Goal: Task Accomplishment & Management: Use online tool/utility

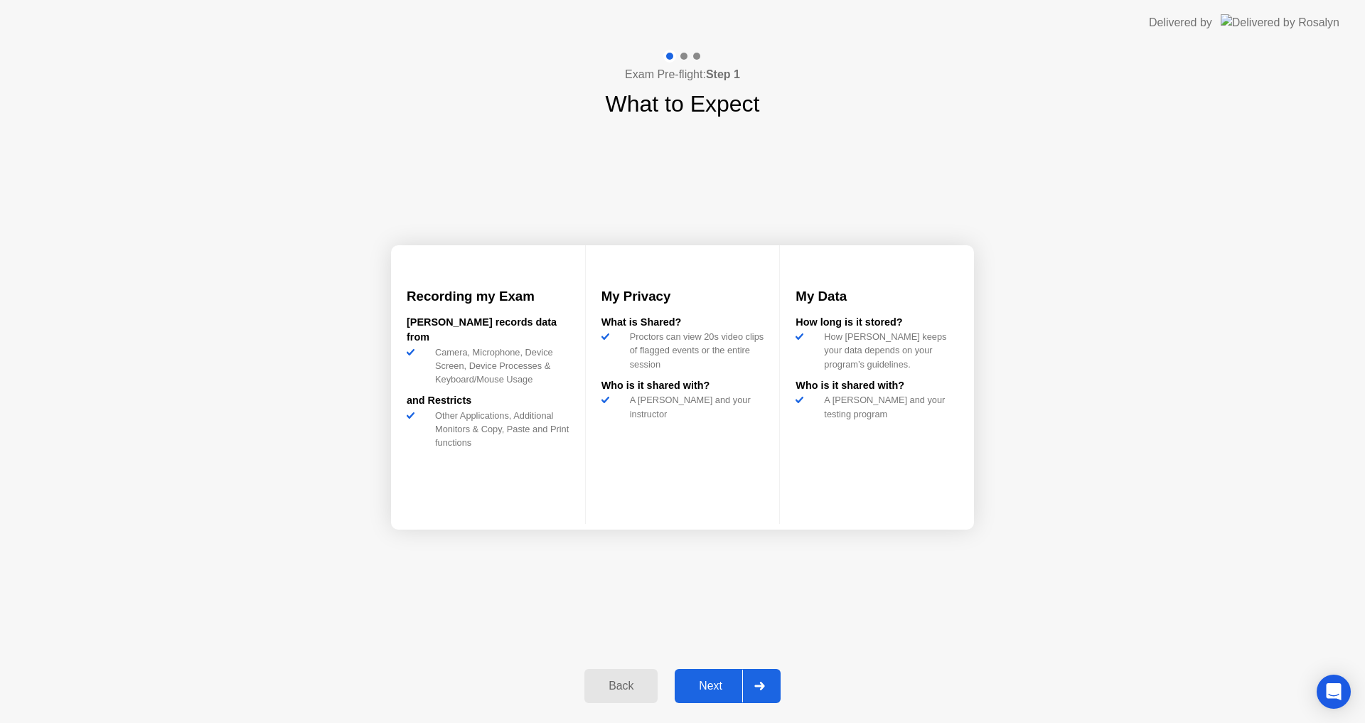
click at [1279, 689] on div "Exam Pre-flight: Step 1 What to Expect Recording my Exam [PERSON_NAME] records …" at bounding box center [682, 383] width 1365 height 677
drag, startPoint x: 0, startPoint y: 0, endPoint x: 1364, endPoint y: 751, distance: 1556.9
click at [707, 697] on button "Next" at bounding box center [728, 686] width 106 height 34
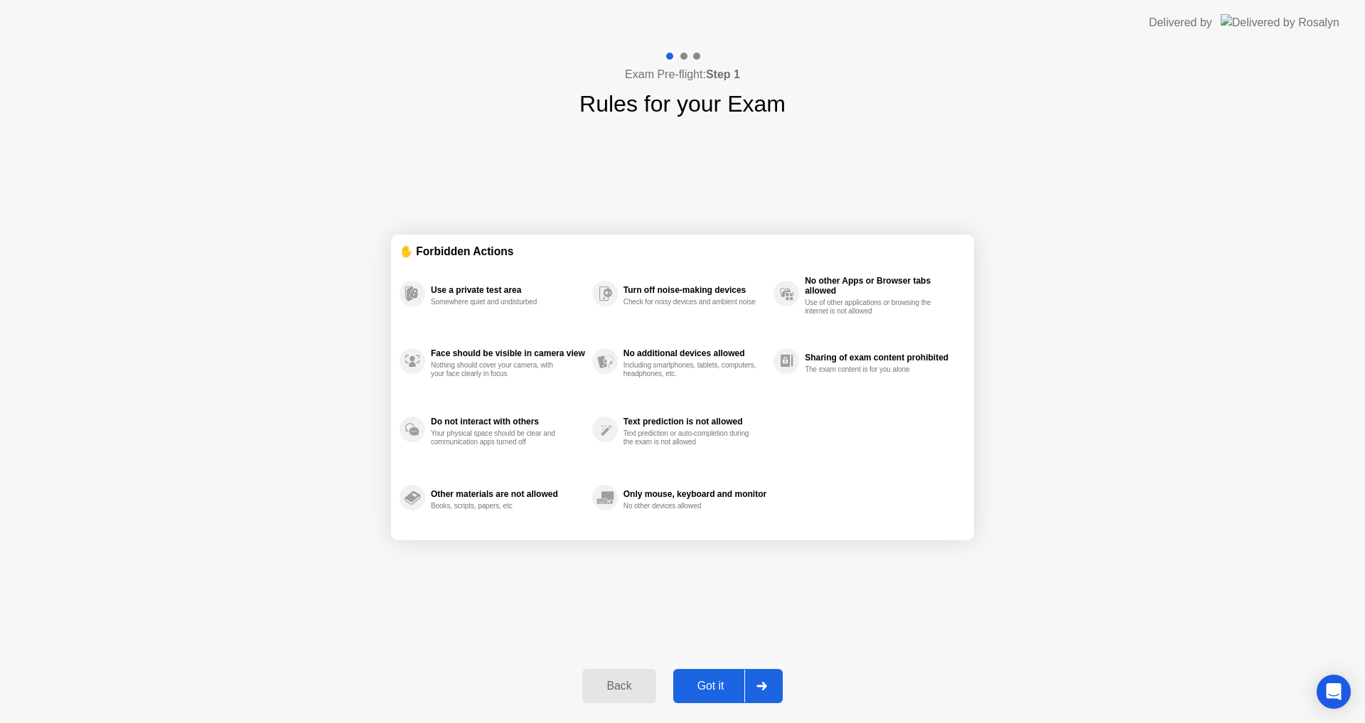
click at [721, 690] on div "Got it" at bounding box center [710, 686] width 67 height 13
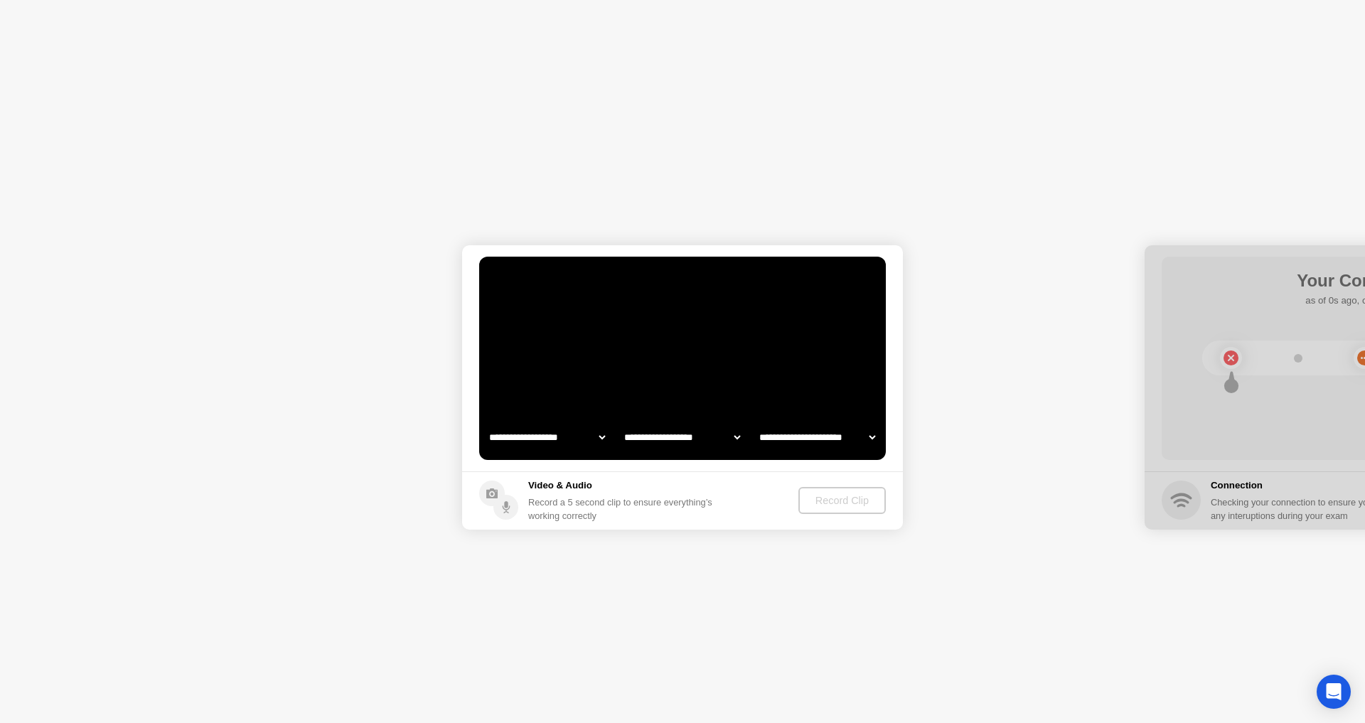
select select "**********"
select select "*******"
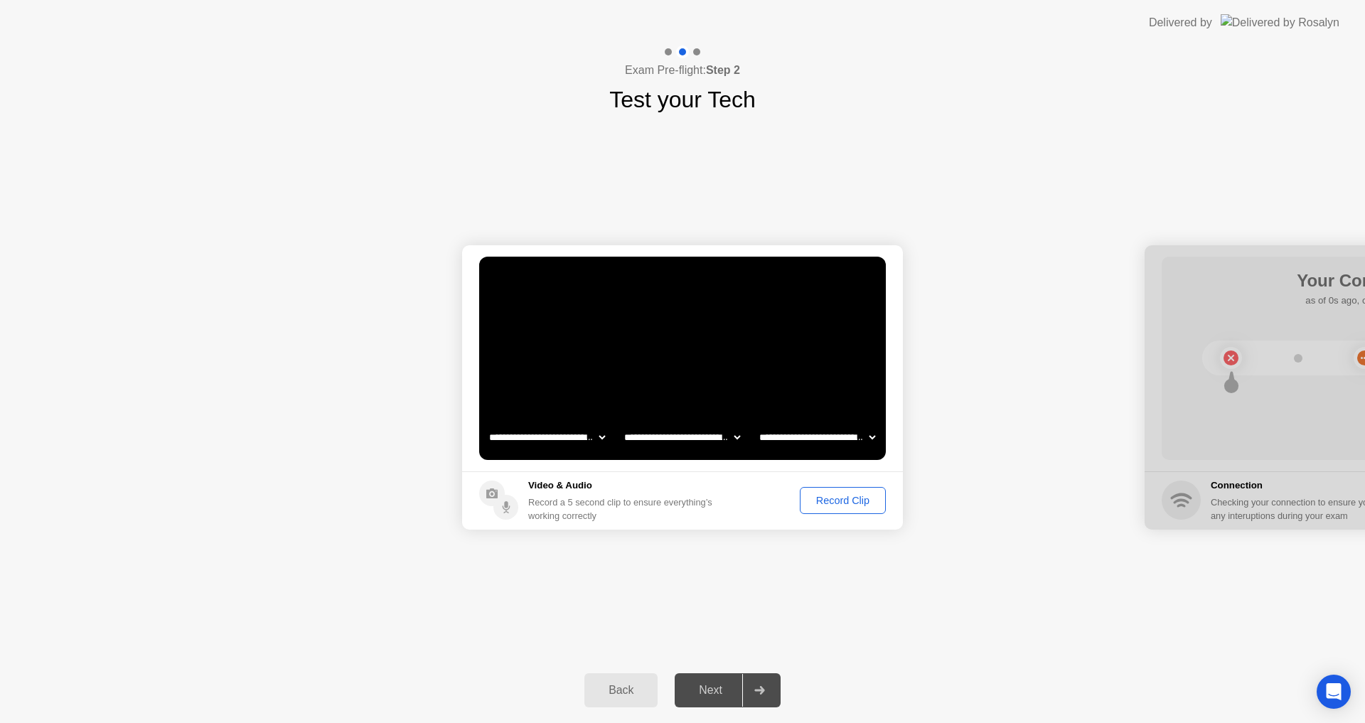
click at [714, 694] on div "Next" at bounding box center [710, 690] width 63 height 13
click at [826, 491] on button "Record Clip" at bounding box center [843, 500] width 86 height 27
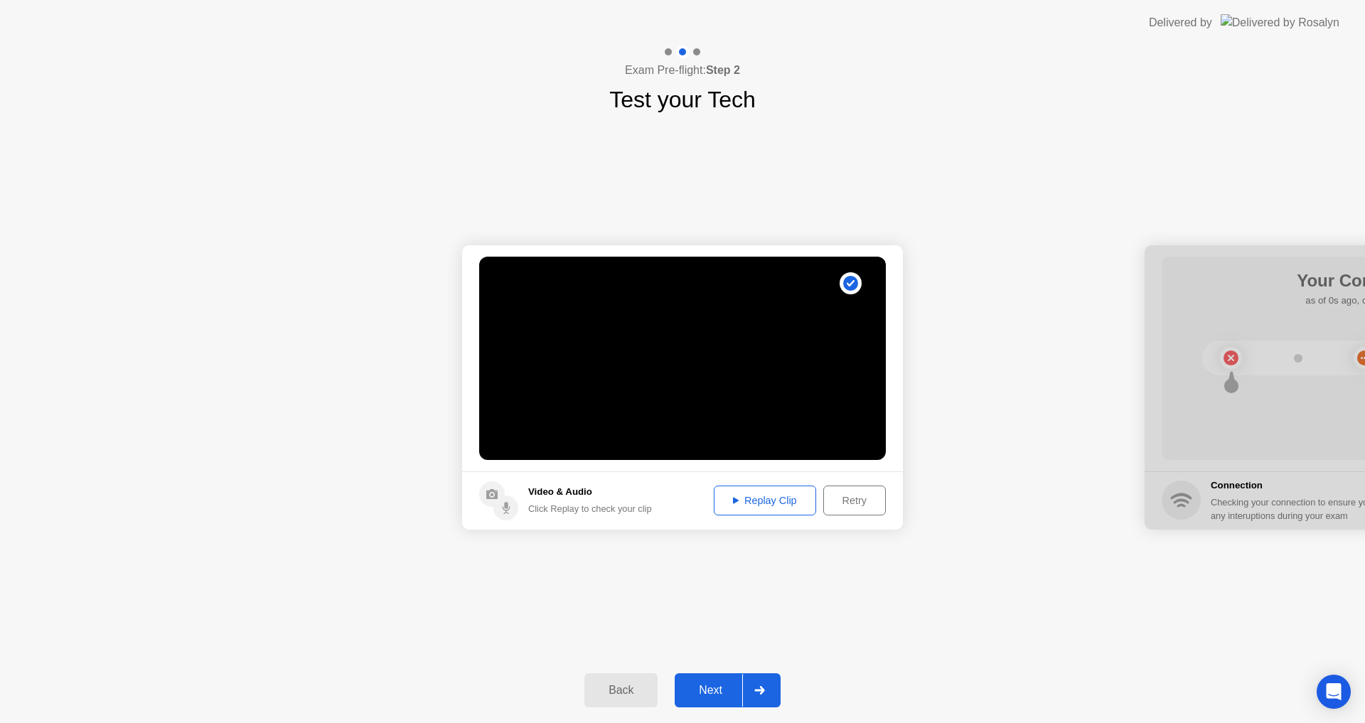
click at [712, 689] on div "Next" at bounding box center [710, 690] width 63 height 13
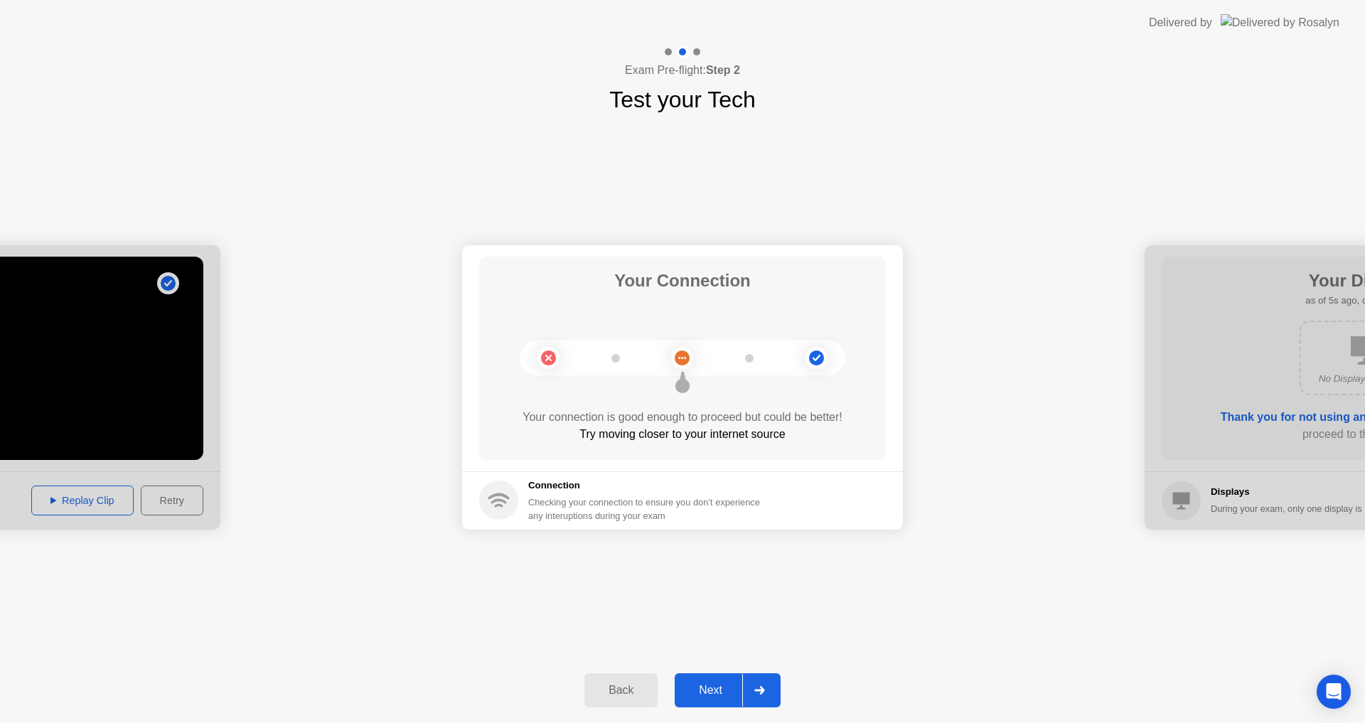
click at [717, 700] on button "Next" at bounding box center [728, 690] width 106 height 34
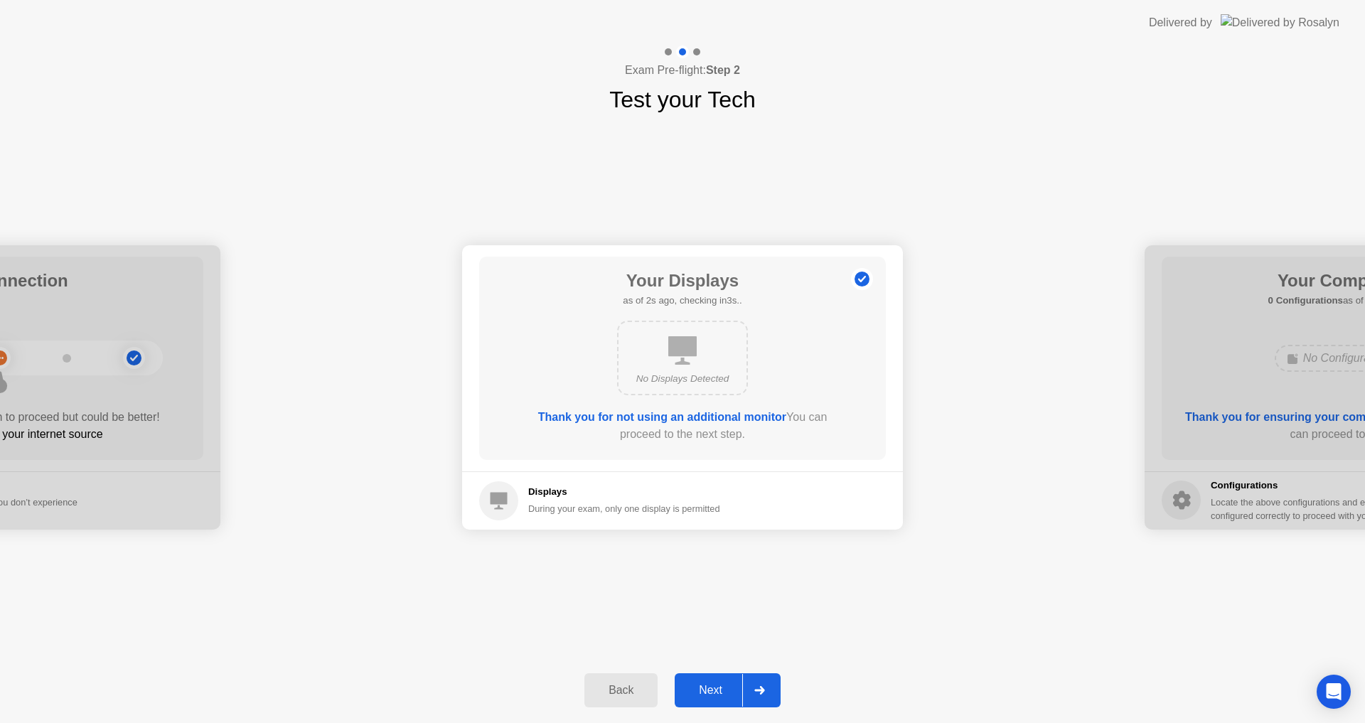
click at [715, 699] on button "Next" at bounding box center [728, 690] width 106 height 34
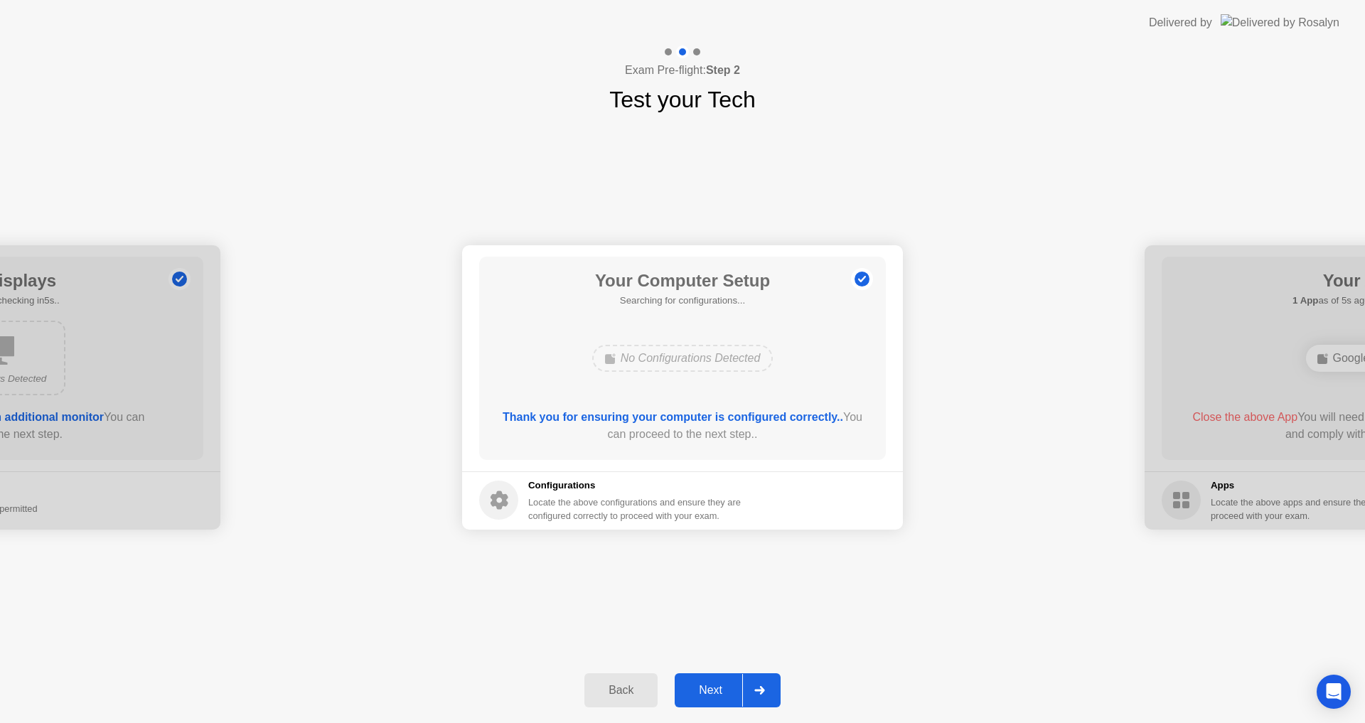
click at [715, 699] on button "Next" at bounding box center [728, 690] width 106 height 34
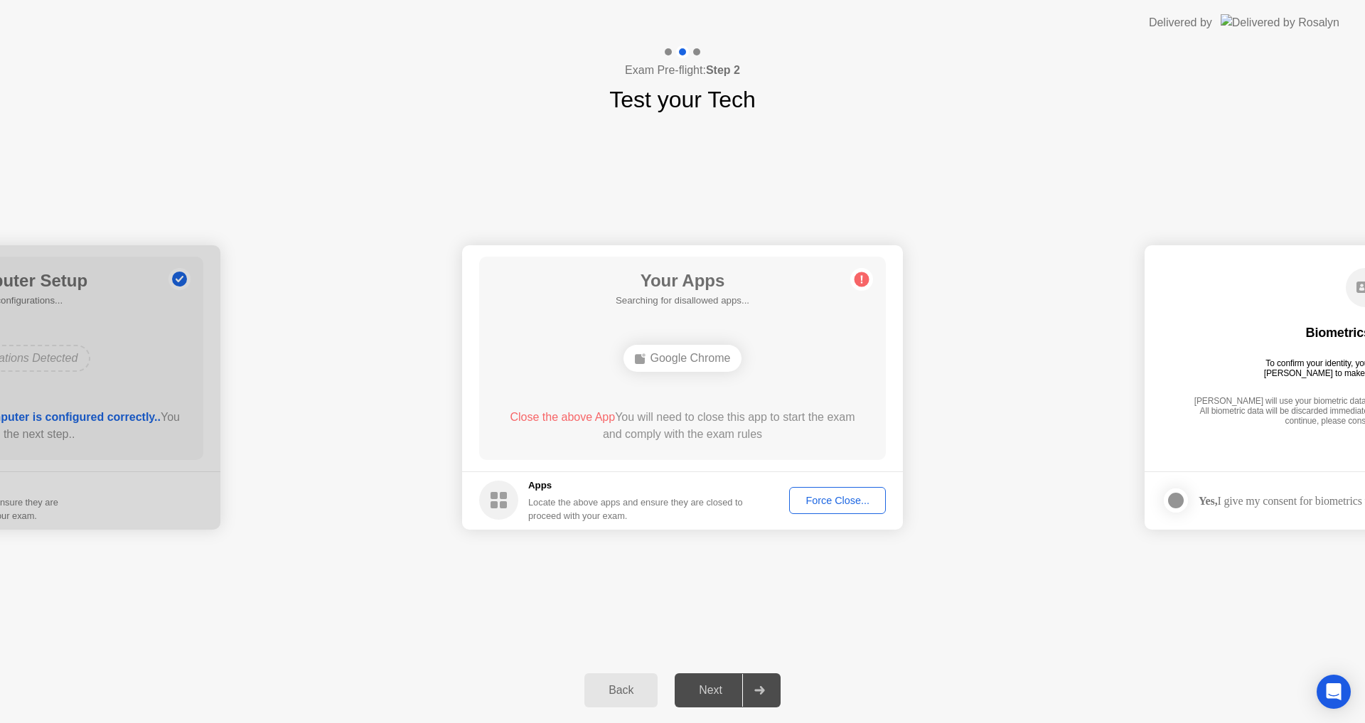
click at [714, 697] on div "Next" at bounding box center [710, 690] width 63 height 13
click at [843, 500] on div "Force Close..." at bounding box center [837, 500] width 87 height 11
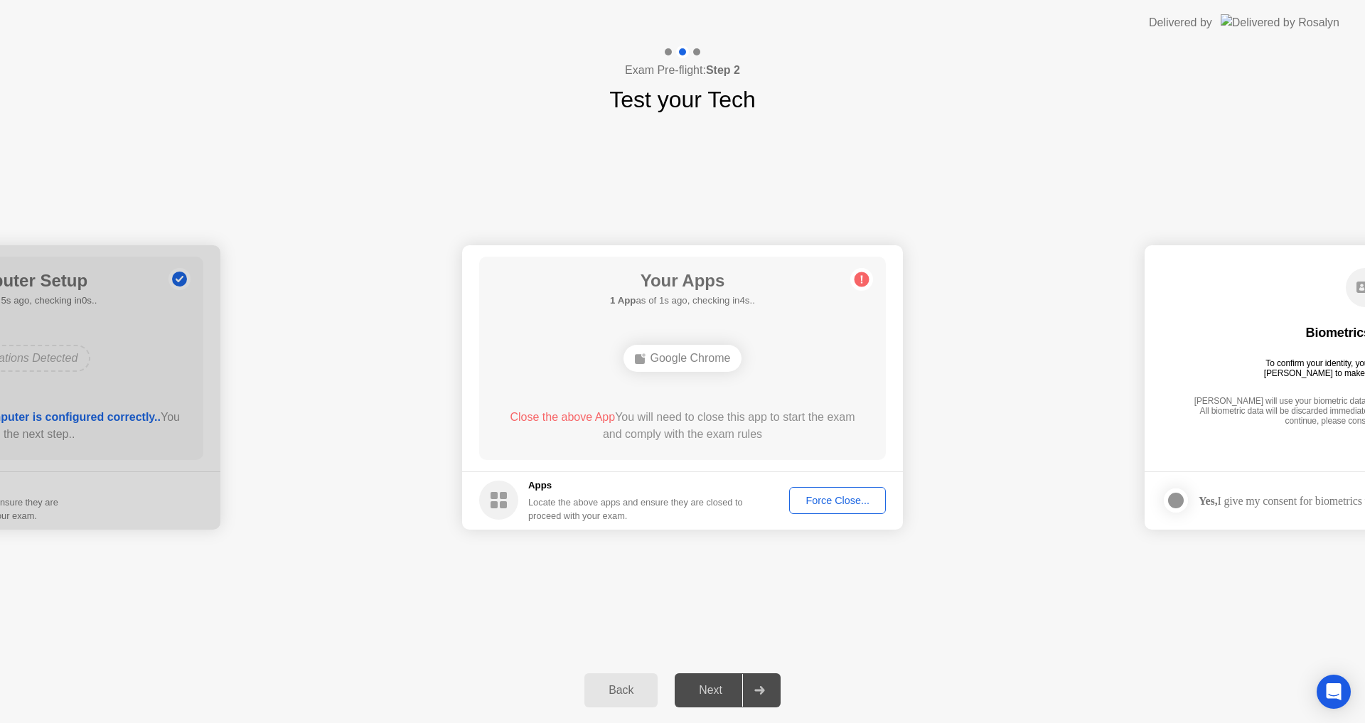
click at [839, 498] on div "Force Close..." at bounding box center [837, 500] width 87 height 11
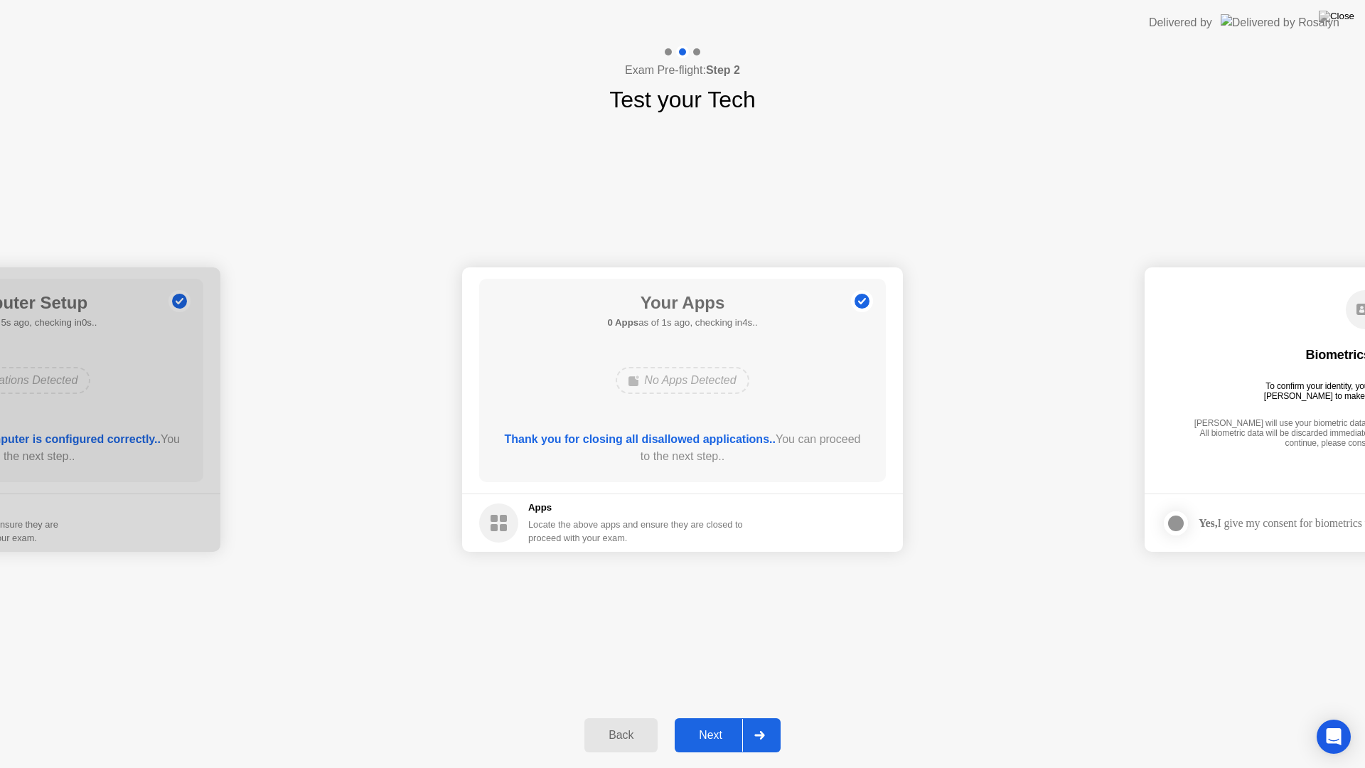
click at [700, 722] on div "Next" at bounding box center [710, 735] width 63 height 13
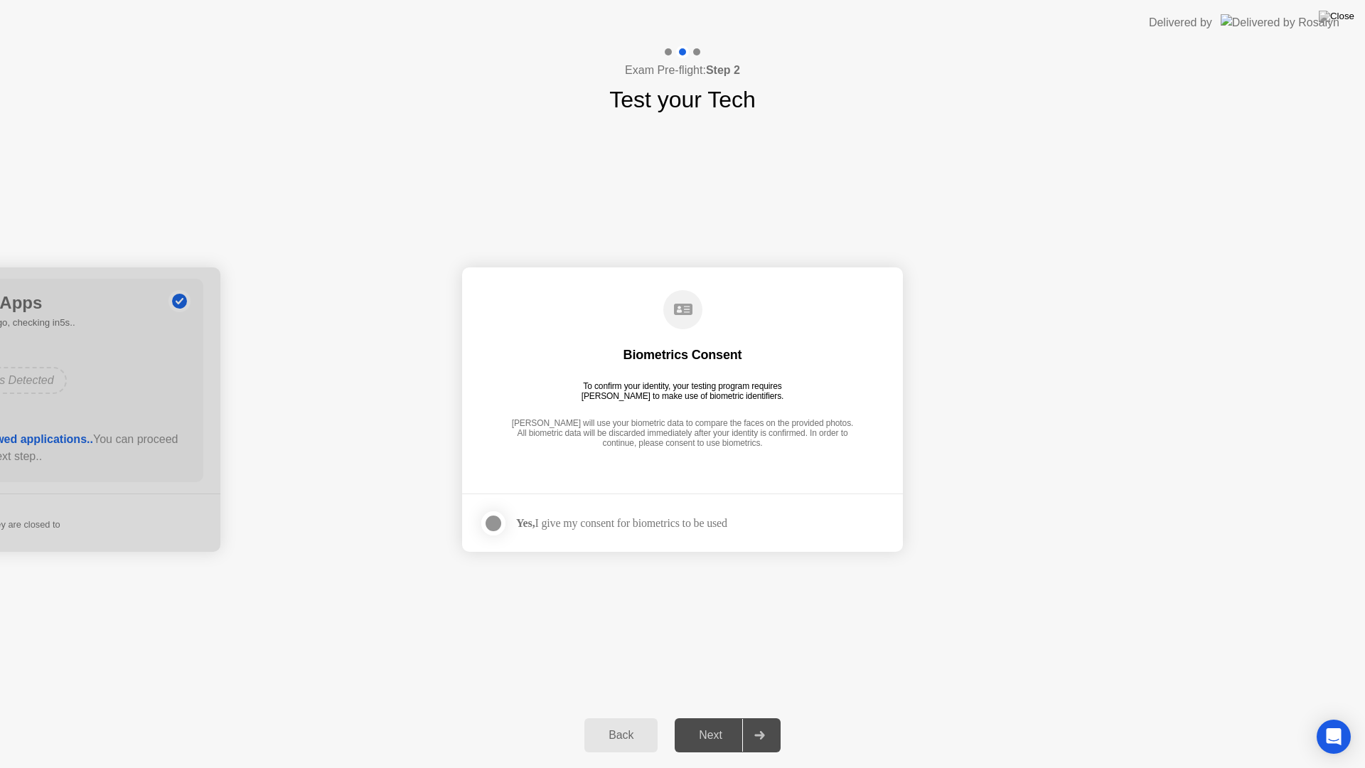
click at [493, 521] on div at bounding box center [493, 523] width 17 height 17
click at [721, 722] on div "Next" at bounding box center [710, 735] width 63 height 13
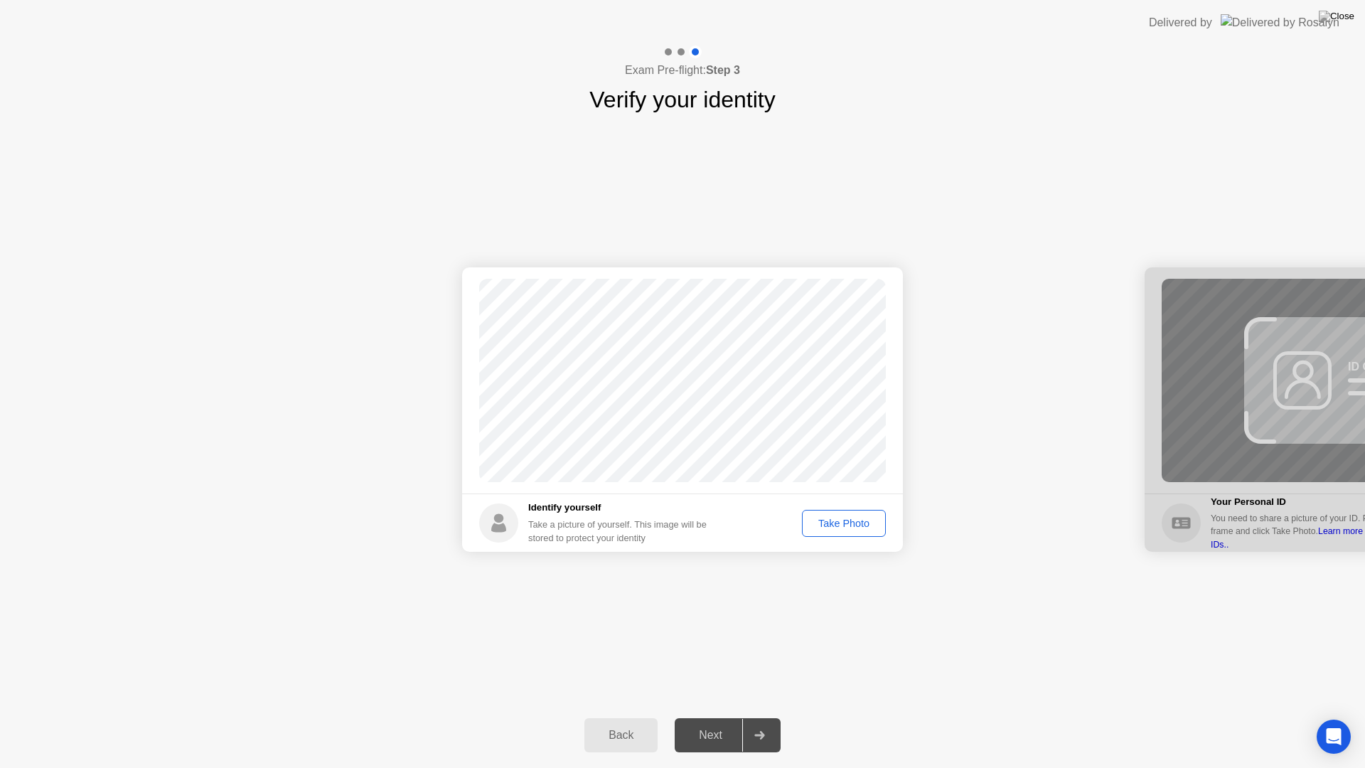
click at [838, 523] on div "Take Photo" at bounding box center [844, 522] width 74 height 11
click at [703, 722] on div "Next" at bounding box center [710, 735] width 63 height 13
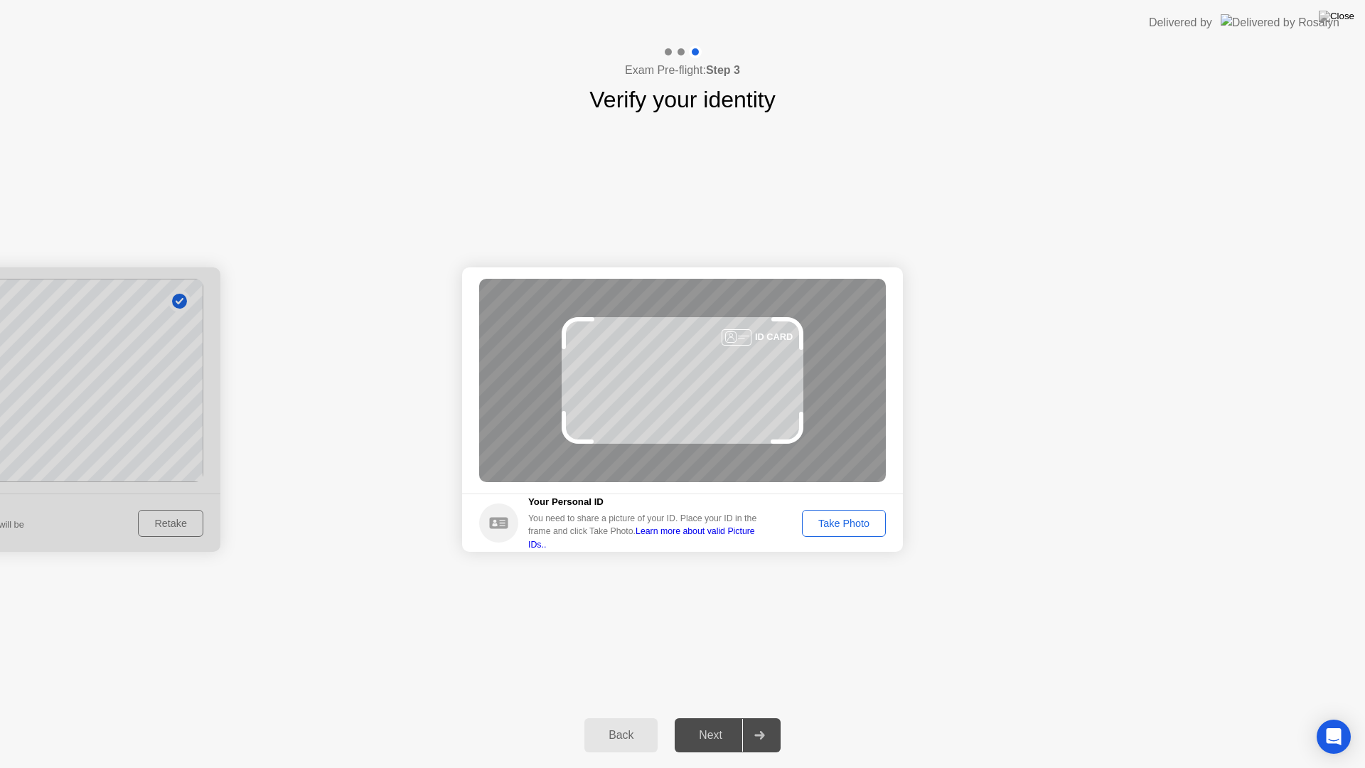
click at [846, 531] on button "Take Photo" at bounding box center [844, 523] width 84 height 27
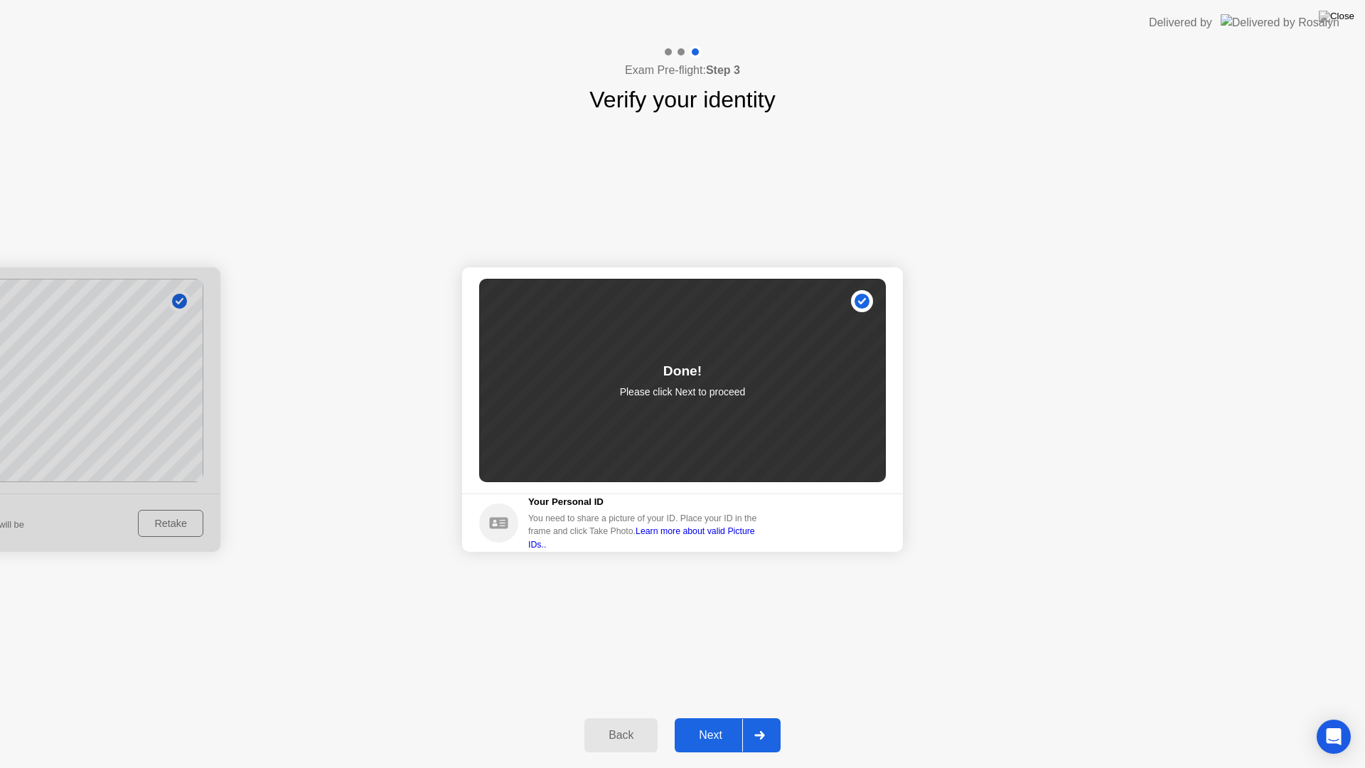
drag, startPoint x: 713, startPoint y: 408, endPoint x: 719, endPoint y: 658, distance: 249.6
click at [721, 639] on div "Success Photo is correctly taken Identify yourself Take a picture of yourself. …" at bounding box center [682, 410] width 1365 height 586
click at [719, 722] on div "Next" at bounding box center [710, 735] width 63 height 13
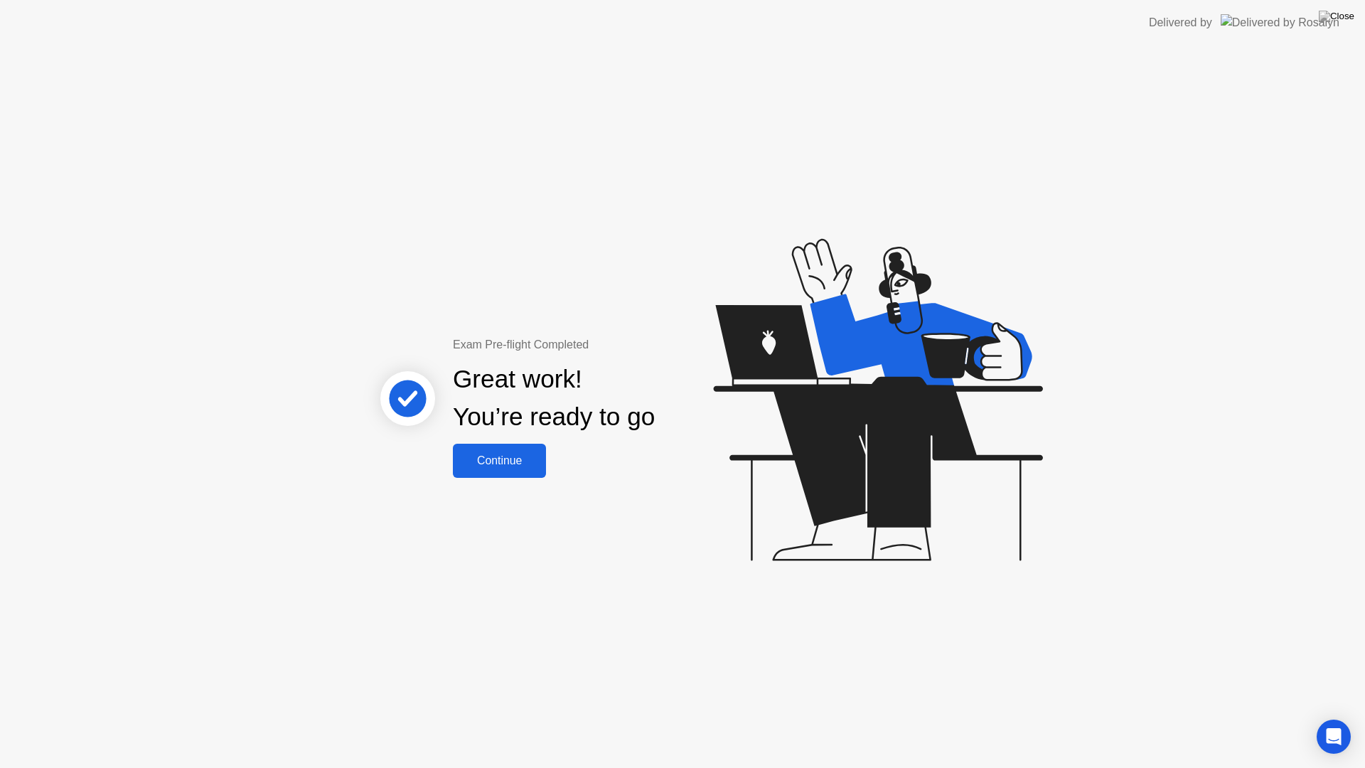
click at [503, 454] on div "Continue" at bounding box center [499, 460] width 85 height 13
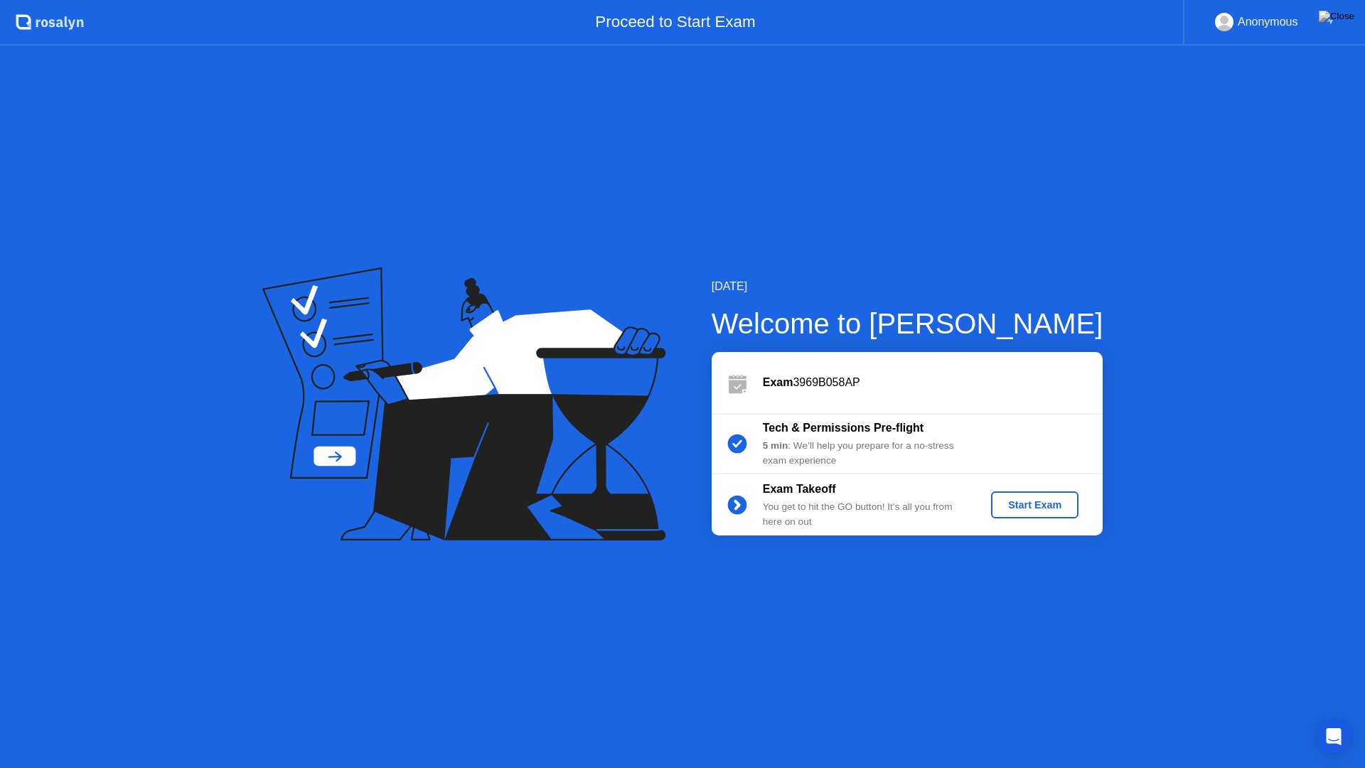
click at [1032, 507] on div "Start Exam" at bounding box center [1035, 504] width 76 height 11
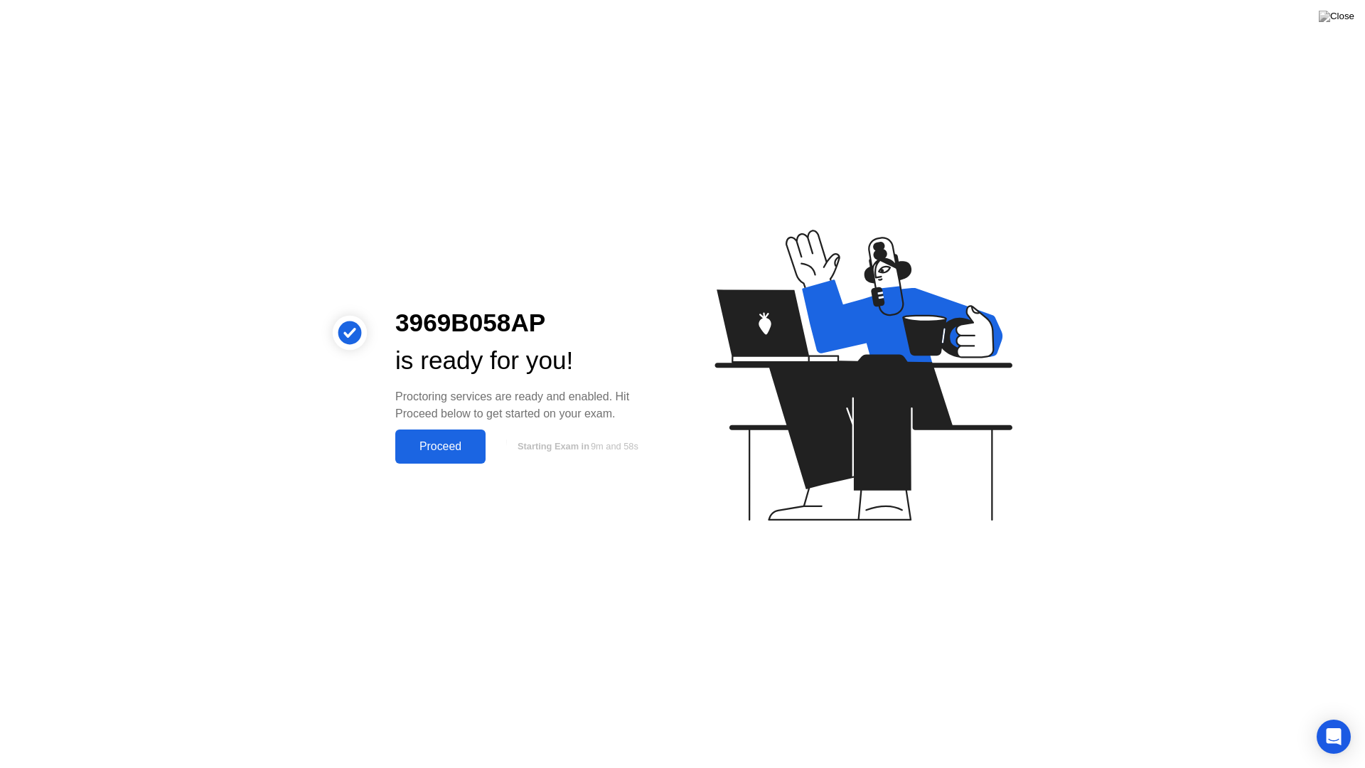
click at [455, 444] on div "Proceed" at bounding box center [440, 446] width 82 height 13
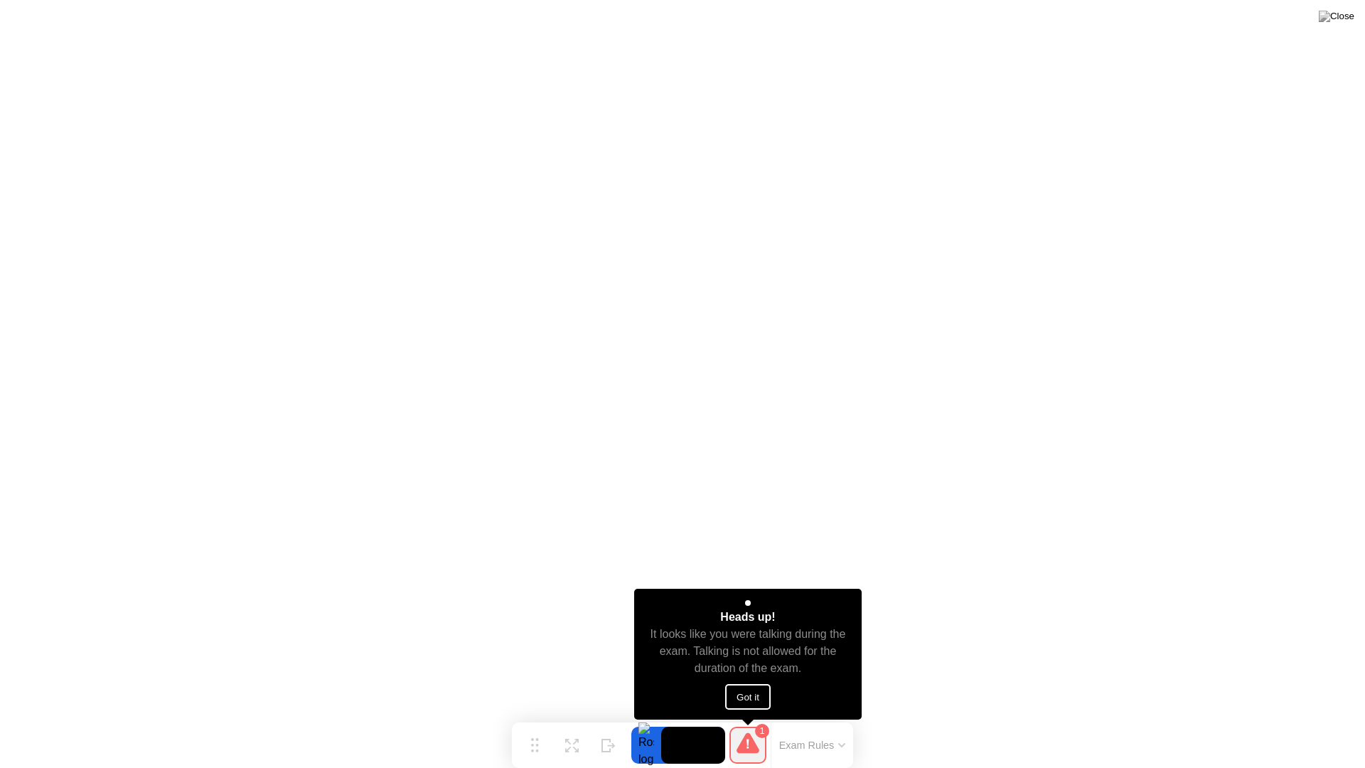
click at [751, 694] on button "Got it" at bounding box center [747, 697] width 45 height 26
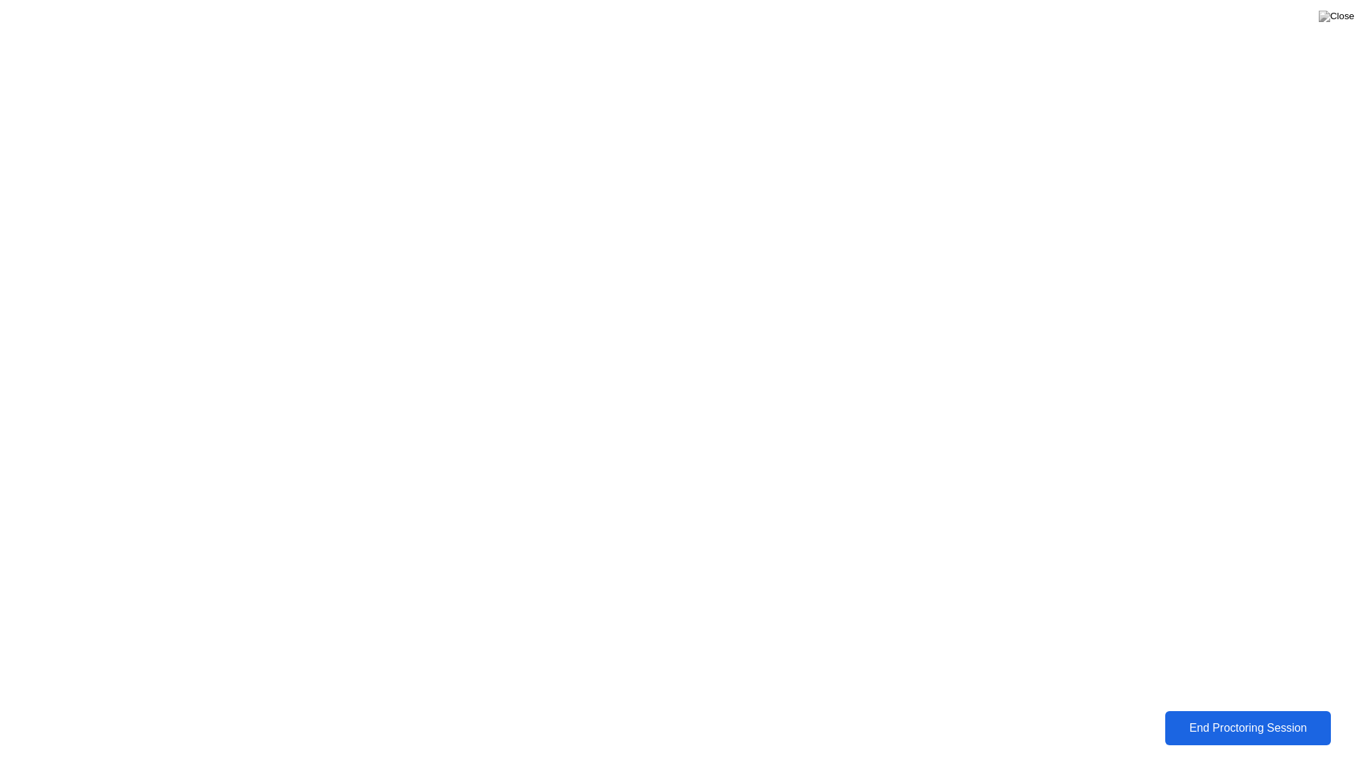
click at [1240, 722] on div "End Proctoring Session" at bounding box center [1248, 727] width 158 height 13
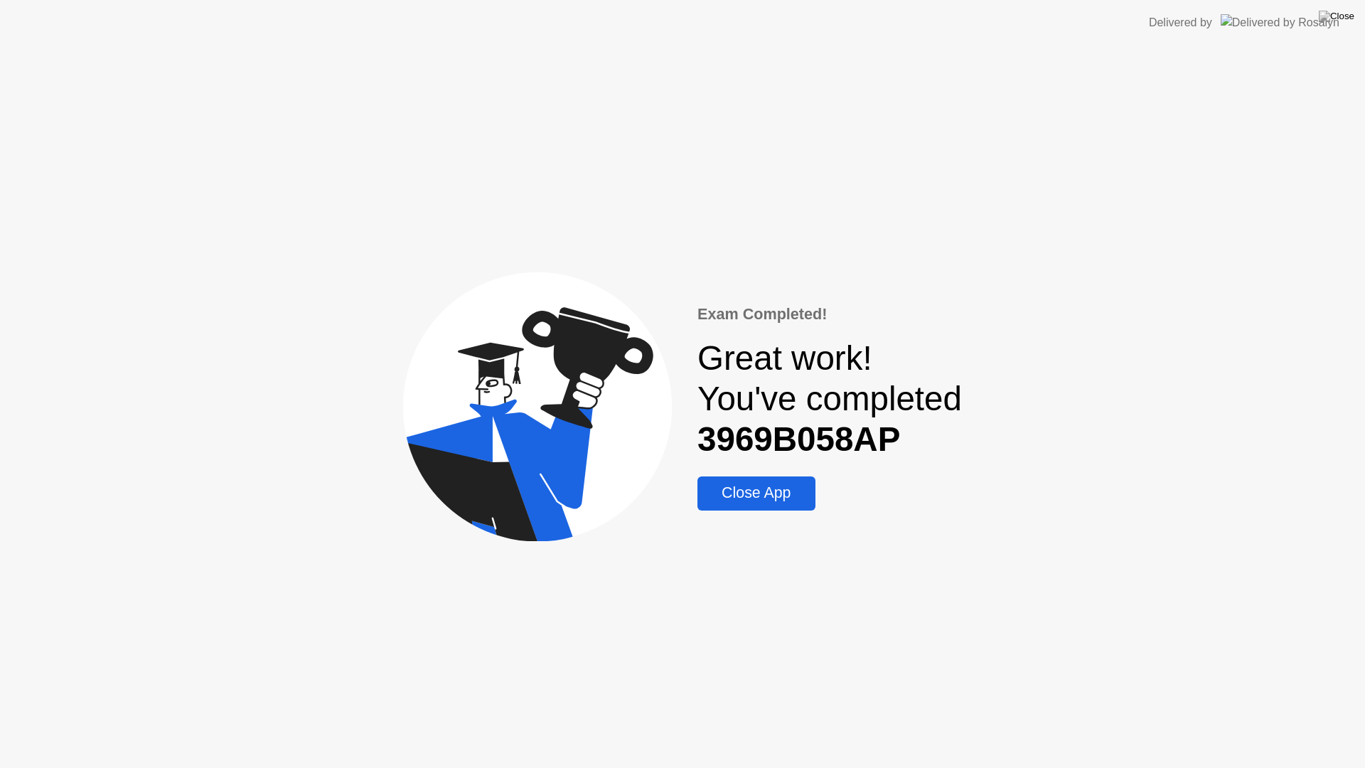
click at [785, 480] on button "Close App" at bounding box center [755, 493] width 117 height 34
